Goal: Task Accomplishment & Management: Use online tool/utility

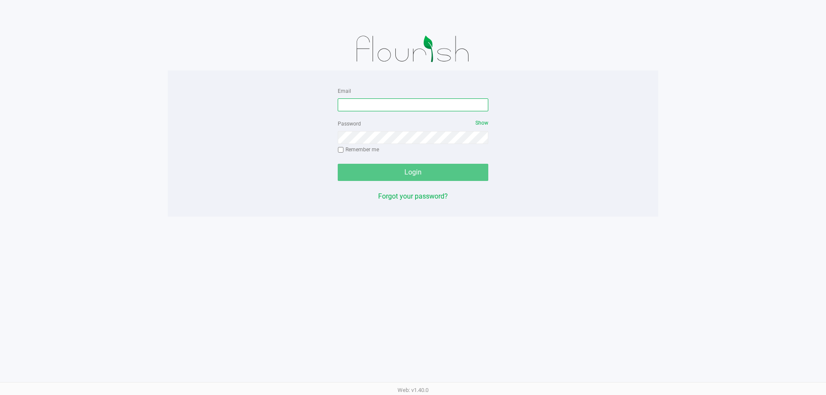
click at [393, 105] on input "Email" at bounding box center [413, 104] width 150 height 13
type input "[EMAIL_ADDRESS][DOMAIN_NAME]"
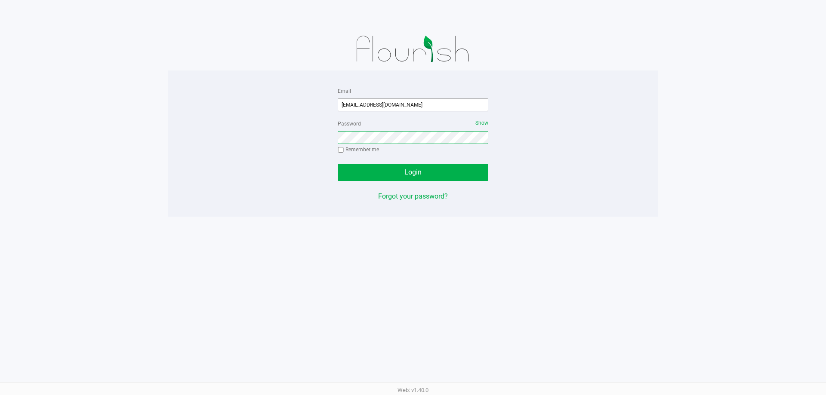
click at [338, 164] on button "Login" at bounding box center [413, 172] width 150 height 17
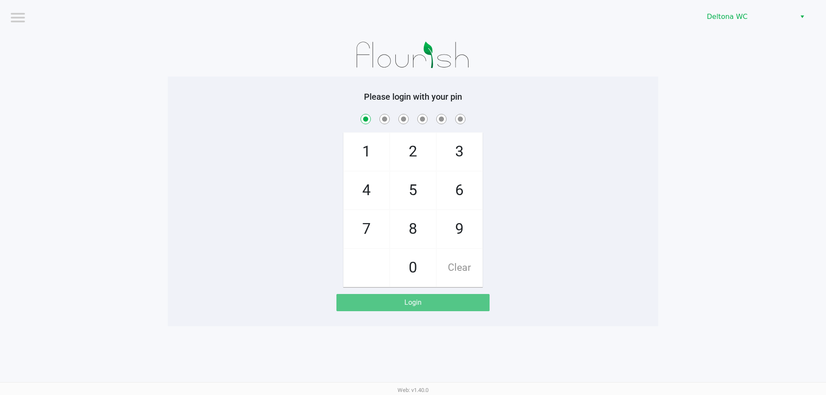
checkbox input "true"
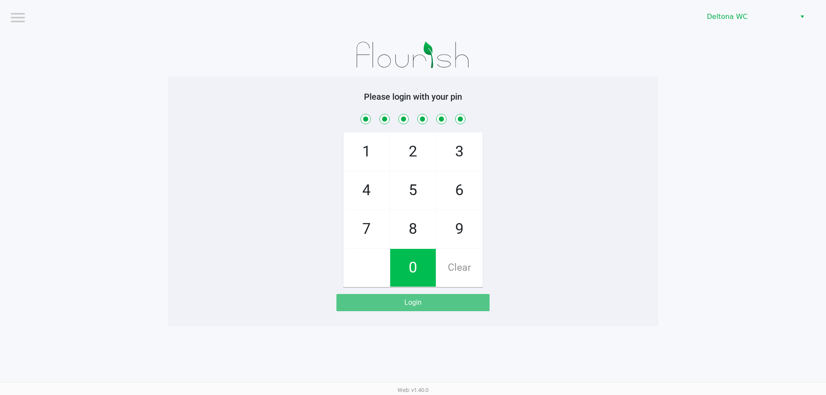
checkbox input "true"
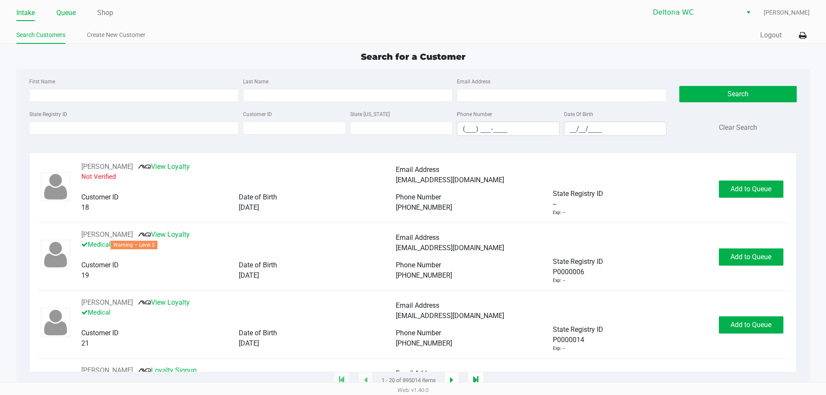
click at [70, 14] on link "Queue" at bounding box center [65, 13] width 19 height 12
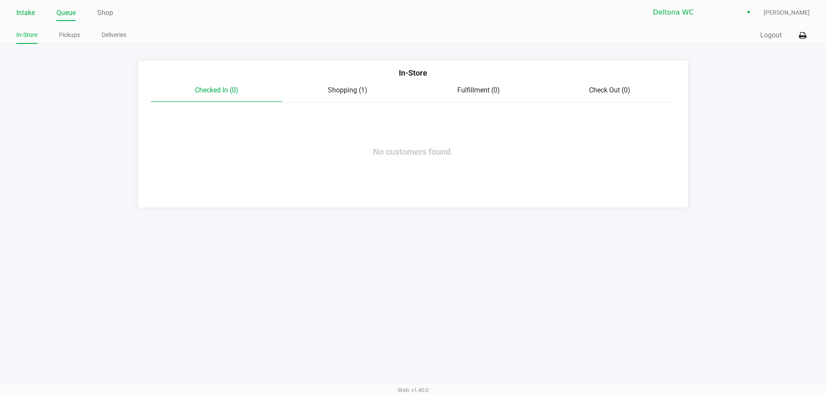
click at [31, 15] on link "Intake" at bounding box center [25, 13] width 18 height 12
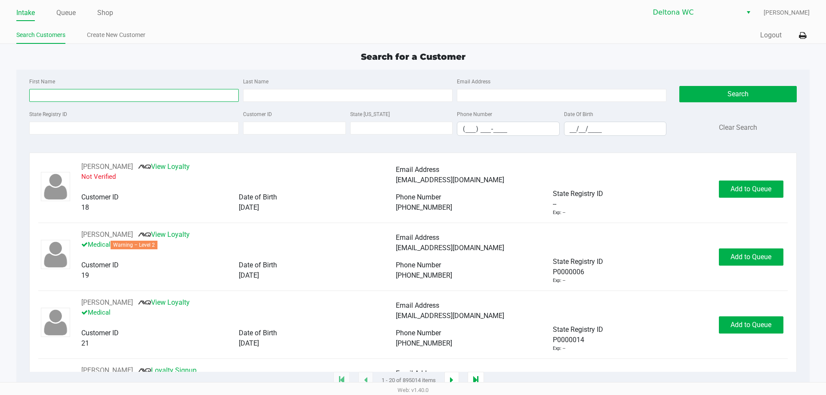
click at [92, 93] on input "First Name" at bounding box center [133, 95] width 209 height 13
type input "[PERSON_NAME]"
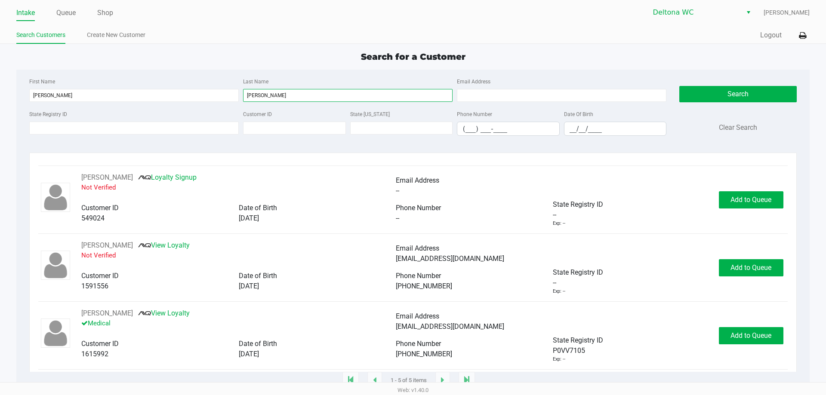
scroll to position [129, 0]
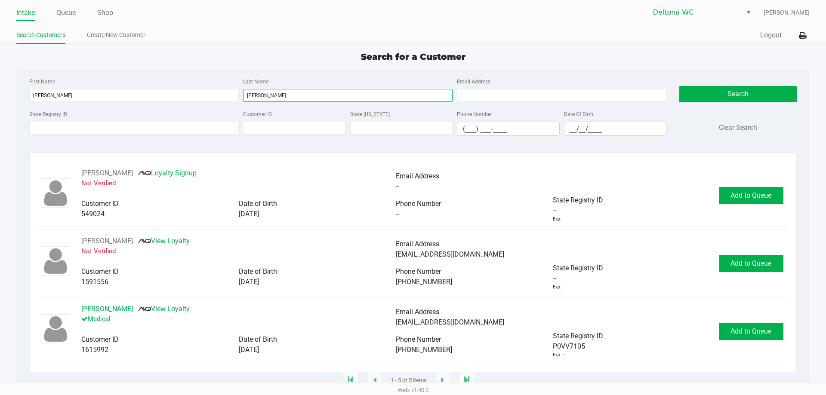
type input "[PERSON_NAME]"
click at [106, 307] on button "[PERSON_NAME]" at bounding box center [107, 309] width 52 height 10
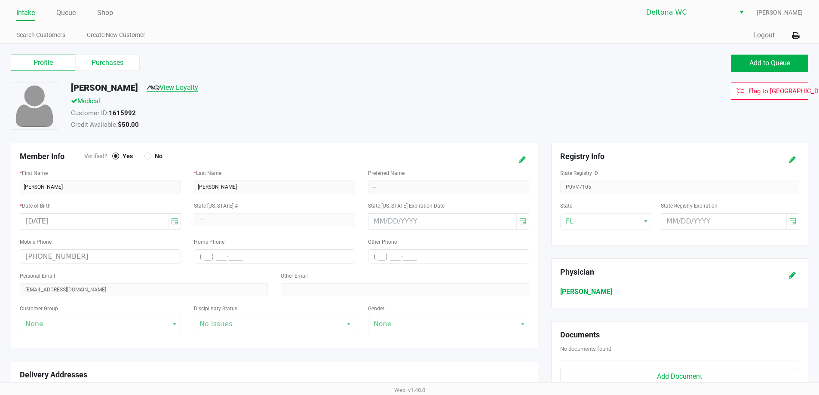
click at [176, 87] on link "View Loyalty" at bounding box center [173, 87] width 52 height 8
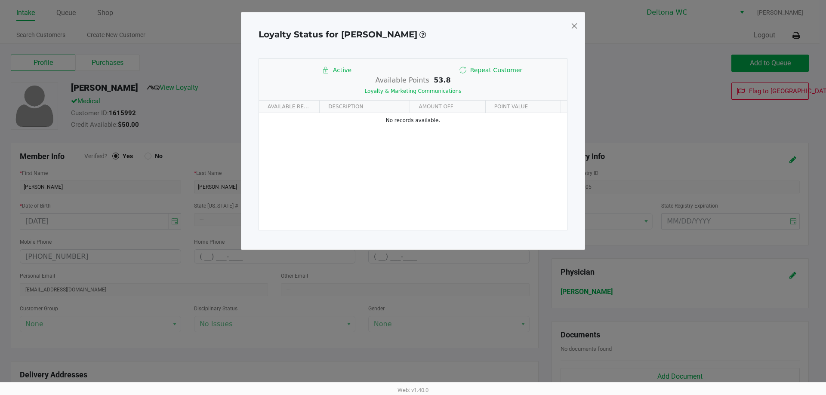
click at [575, 24] on span at bounding box center [574, 26] width 8 height 14
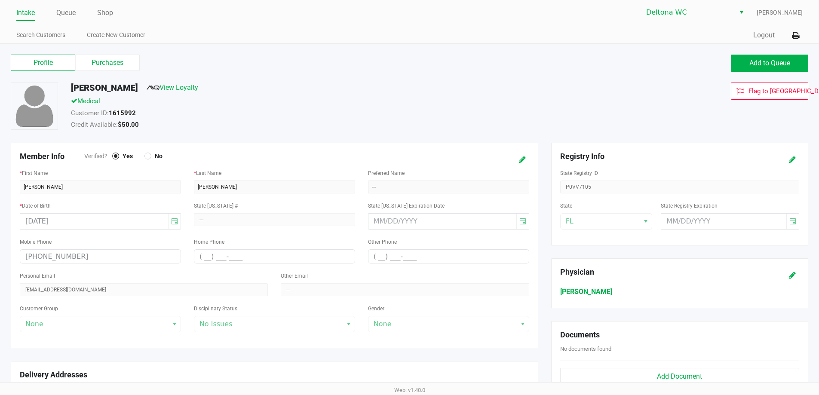
click at [27, 14] on link "Intake" at bounding box center [25, 13] width 18 height 12
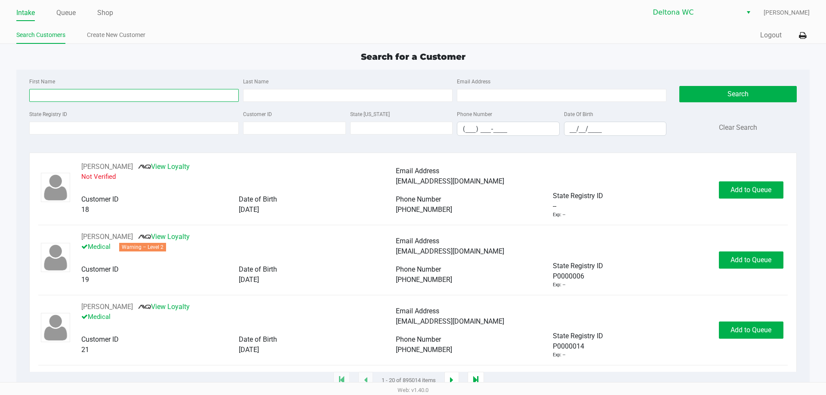
click at [86, 97] on input "First Name" at bounding box center [133, 95] width 209 height 13
type input "[PERSON_NAME]"
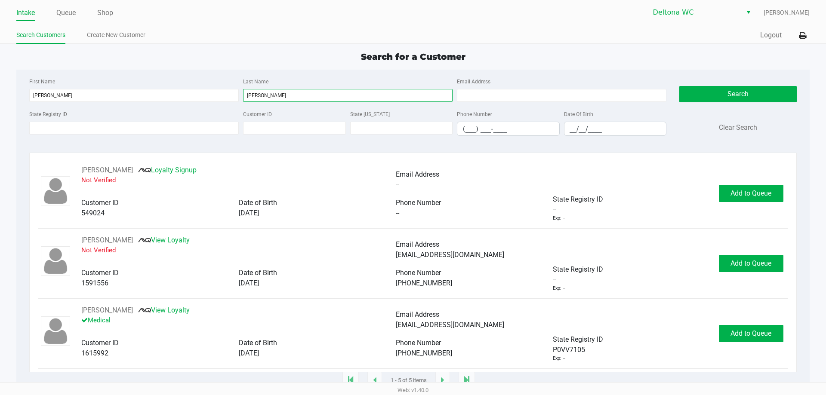
scroll to position [140, 0]
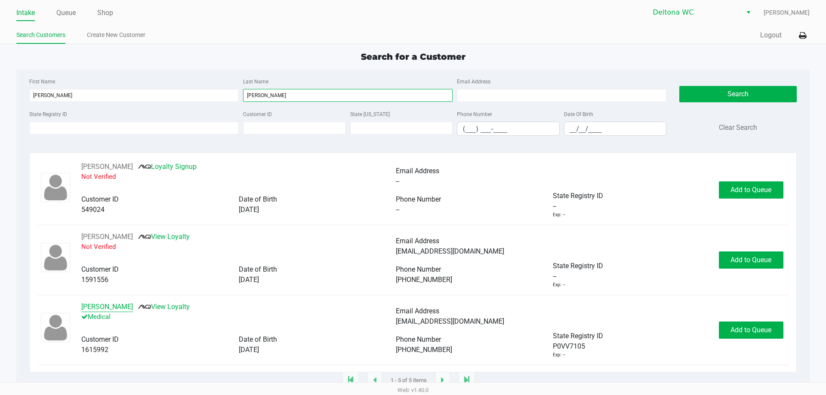
type input "[PERSON_NAME]"
click at [119, 306] on button "[PERSON_NAME]" at bounding box center [107, 307] width 52 height 10
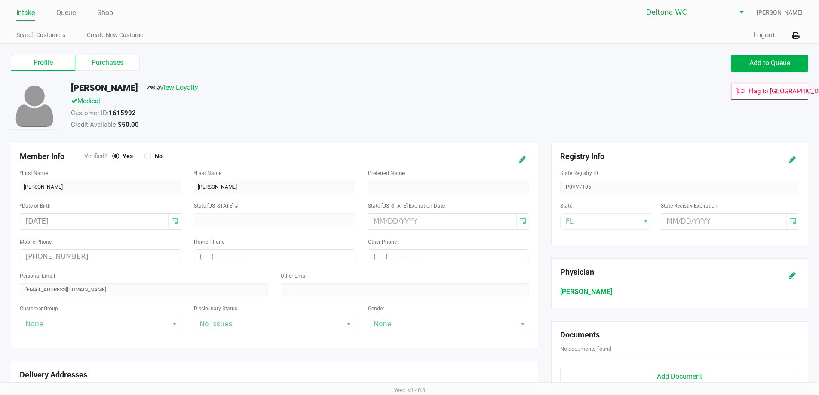
click at [115, 88] on h5 "[PERSON_NAME]" at bounding box center [104, 88] width 67 height 10
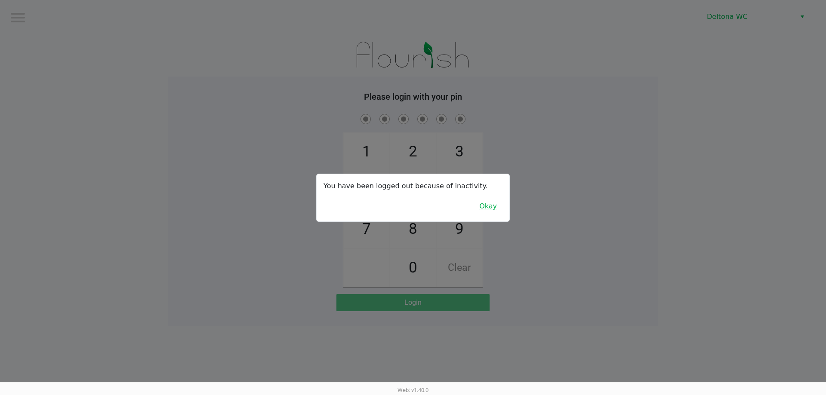
click at [495, 212] on button "Okay" at bounding box center [487, 206] width 29 height 16
